Goal: Find specific page/section: Find specific page/section

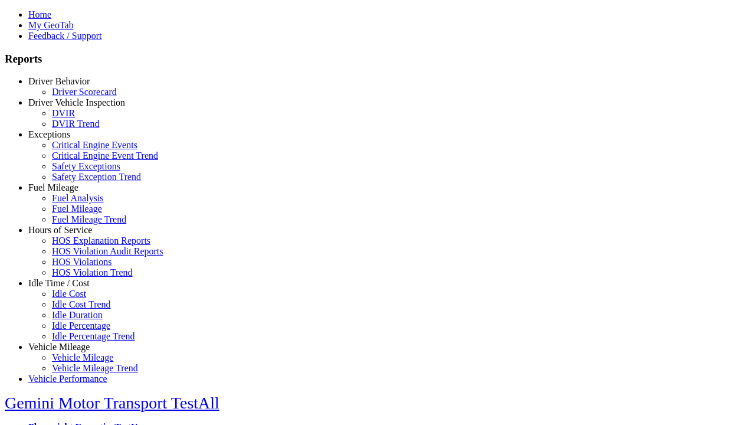
click at [68, 86] on link "Driver Behavior" at bounding box center [58, 81] width 61 height 10
click at [77, 97] on link "Driver Scorecard" at bounding box center [84, 92] width 65 height 10
